Goal: Information Seeking & Learning: Find specific page/section

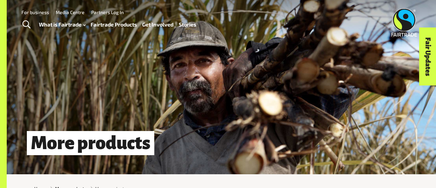
click at [110, 23] on link "Fairtrade Products" at bounding box center [113, 25] width 46 height 10
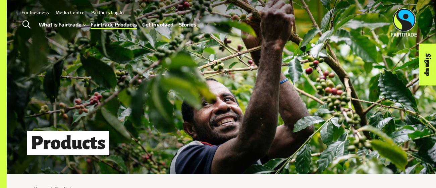
click at [26, 25] on span "Toggle Search" at bounding box center [26, 24] width 8 height 9
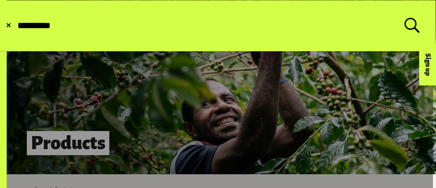
type input "*********"
click at [16, 26] on button "Submit Search" at bounding box center [16, 26] width 0 height 0
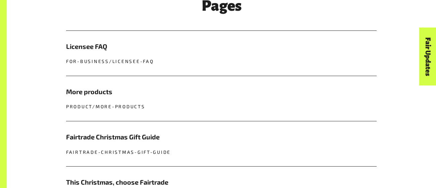
scroll to position [257, 0]
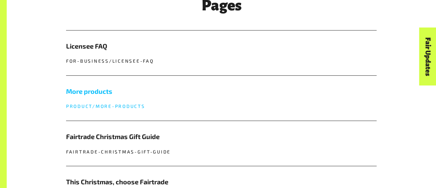
click at [108, 89] on h5 "More products" at bounding box center [221, 91] width 310 height 10
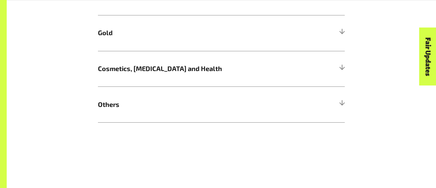
scroll to position [457, 0]
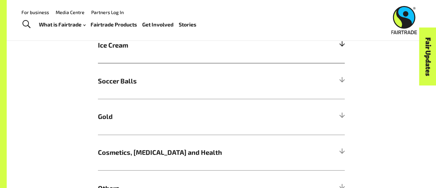
click at [225, 54] on h5 "Ice Cream" at bounding box center [221, 45] width 247 height 36
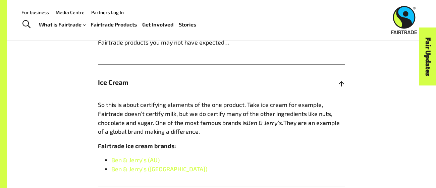
scroll to position [419, 0]
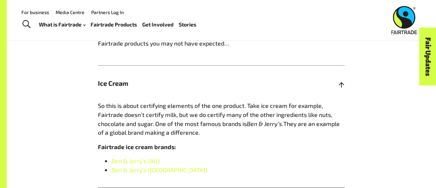
click at [195, 87] on span "Ice Cream" at bounding box center [190, 83] width 185 height 10
